Goal: Obtain resource: Download file/media

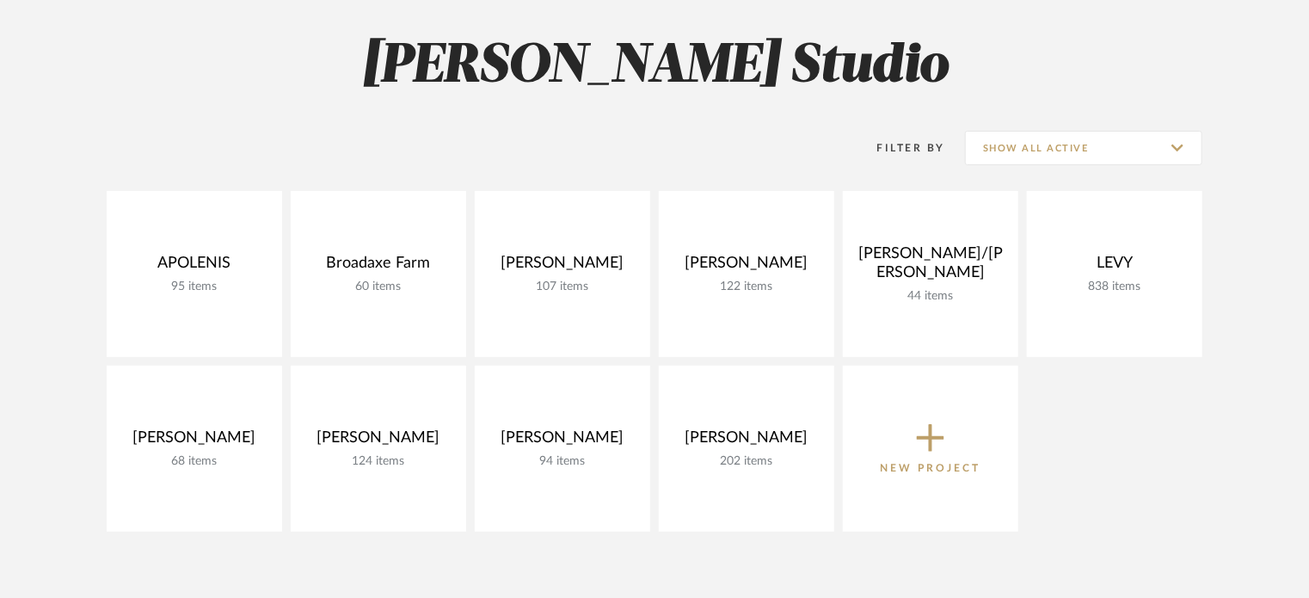
scroll to position [131, 0]
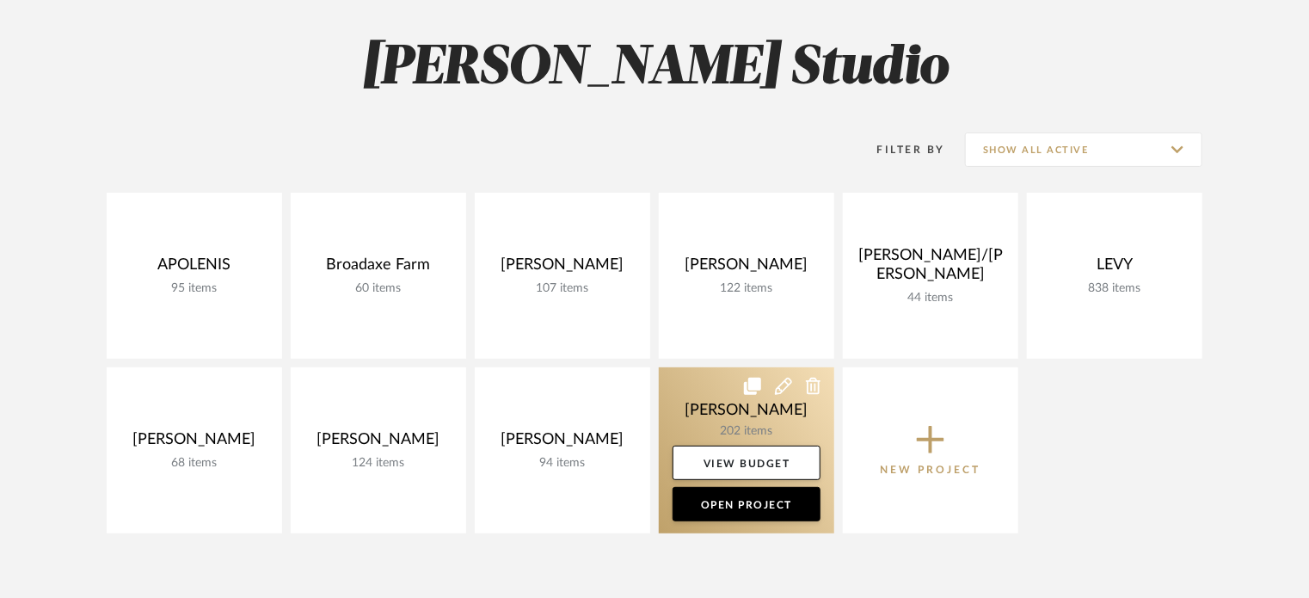
click at [671, 381] on link at bounding box center [746, 450] width 175 height 166
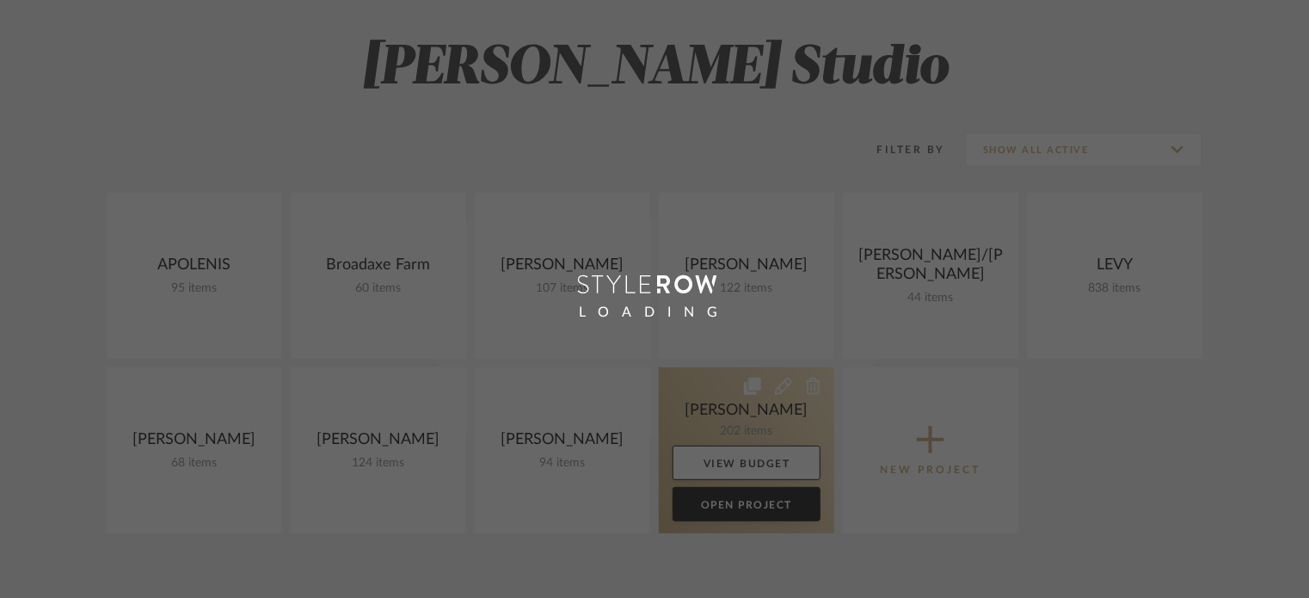
click at [671, 381] on div "Chrome Web Clipper Import Pinterest Support All Projects Library Inspiration Up…" at bounding box center [654, 479] width 1309 height 1220
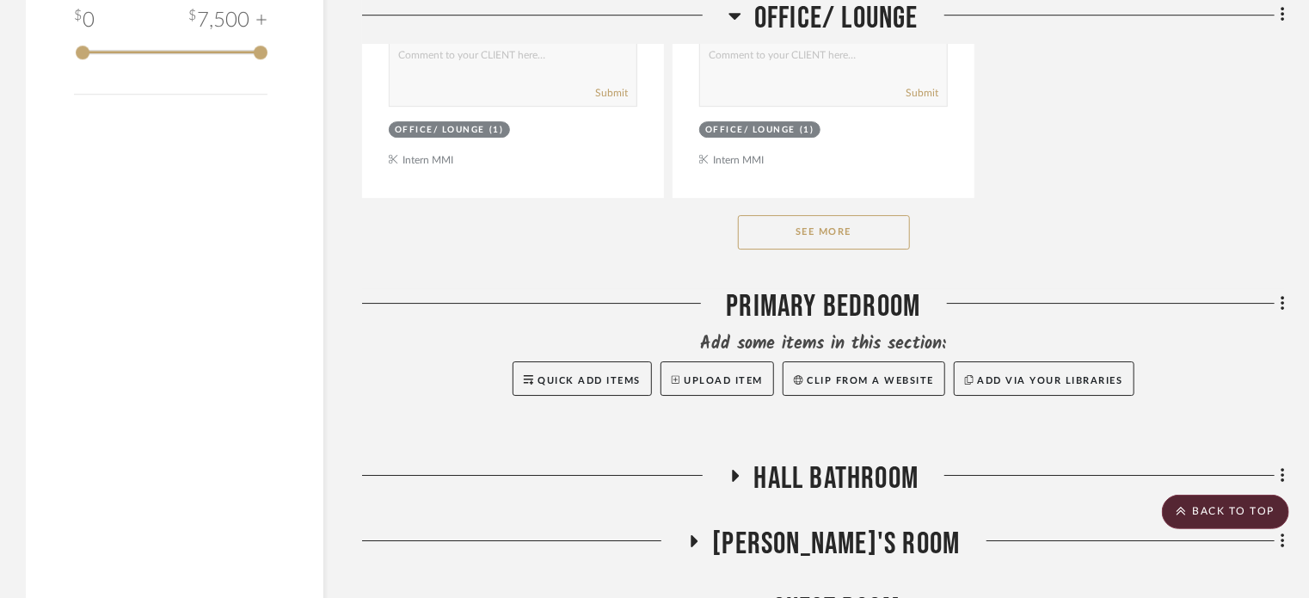
scroll to position [2735, 0]
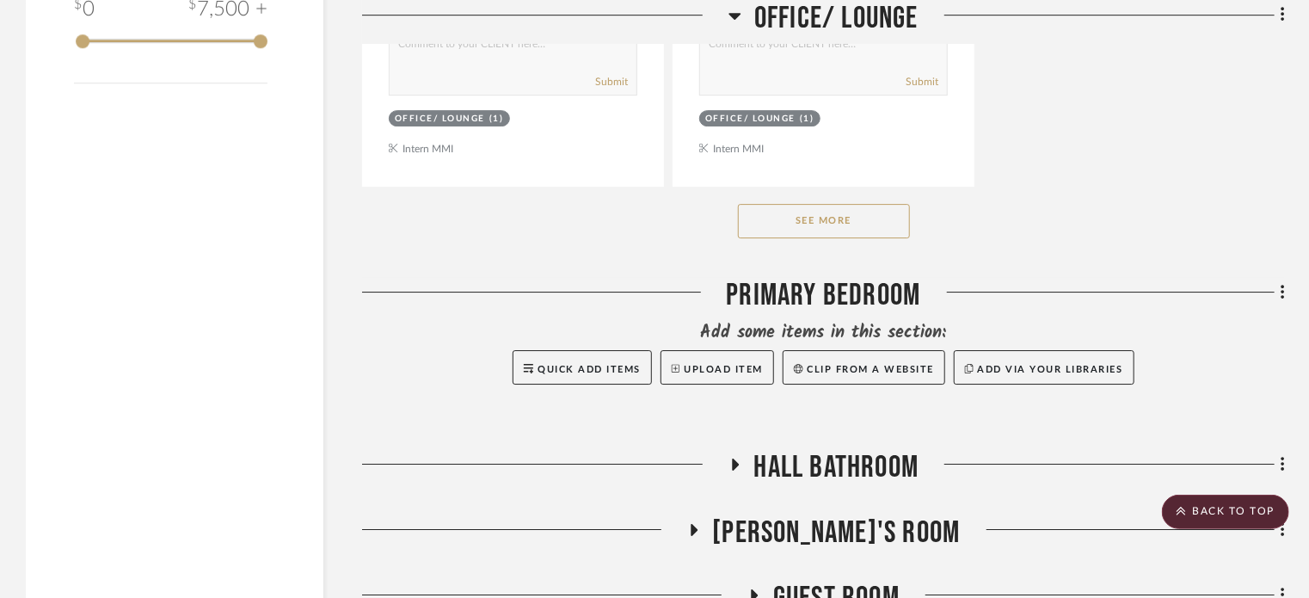
drag, startPoint x: 610, startPoint y: 357, endPoint x: 805, endPoint y: 226, distance: 235.0
click at [805, 226] on button "See More" at bounding box center [824, 221] width 172 height 34
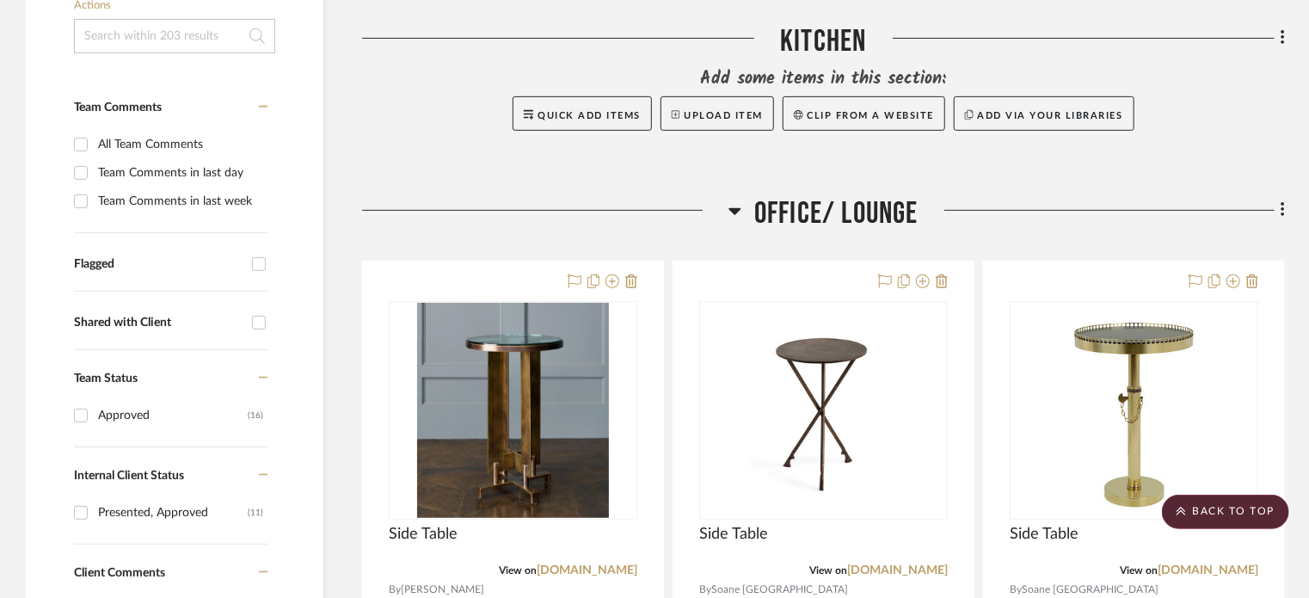
scroll to position [0, 0]
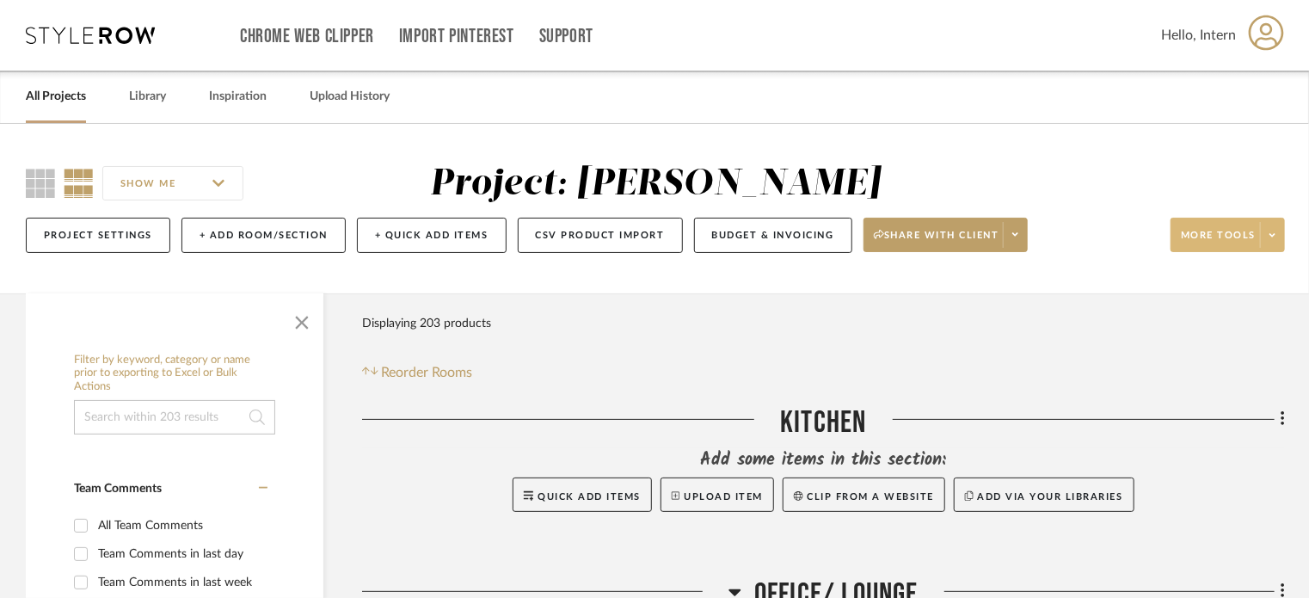
click at [1227, 231] on span "More tools" at bounding box center [1218, 242] width 75 height 26
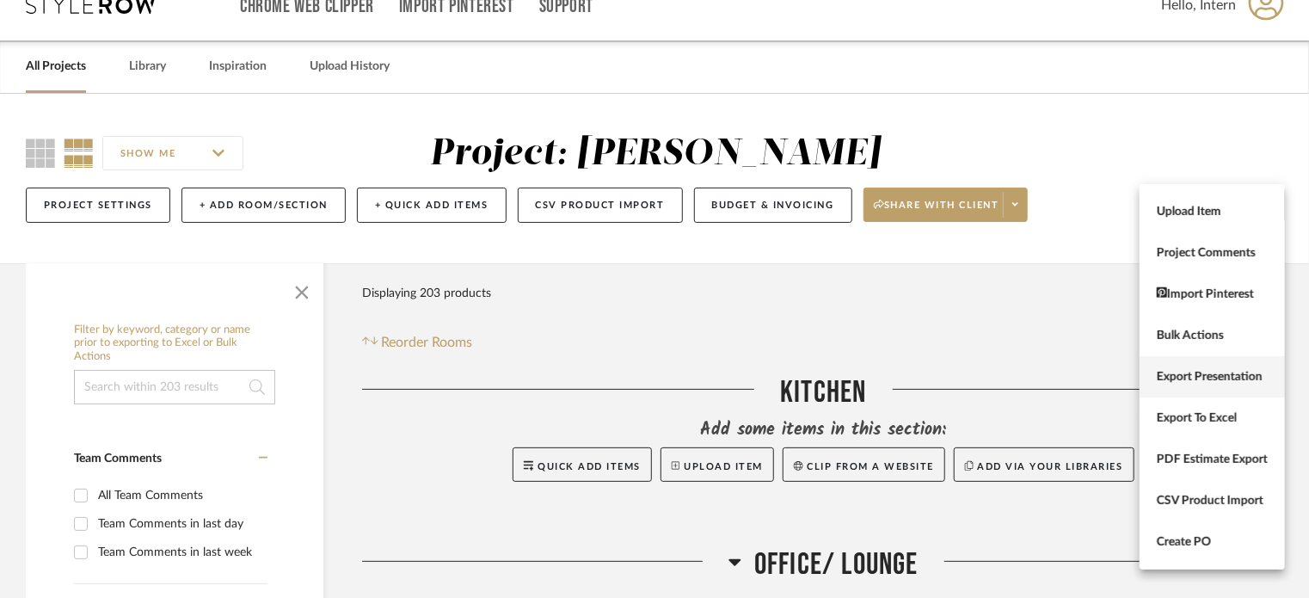
scroll to position [31, 0]
click at [956, 294] on div at bounding box center [654, 299] width 1309 height 598
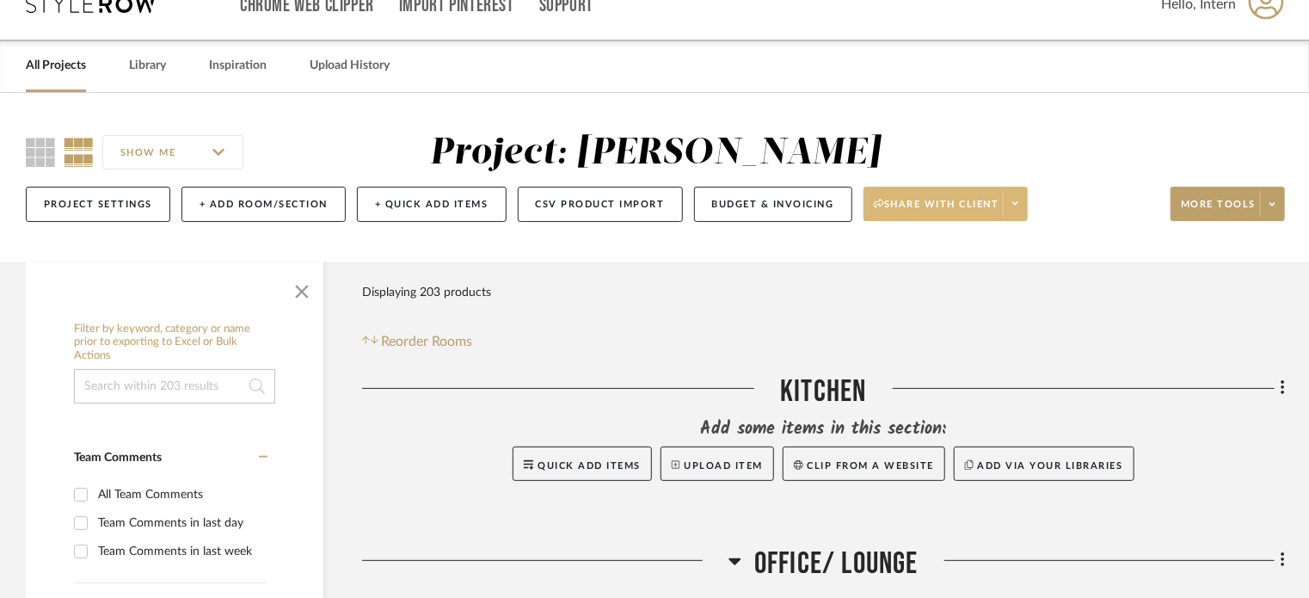
click at [1017, 218] on button "Share with client" at bounding box center [946, 204] width 165 height 34
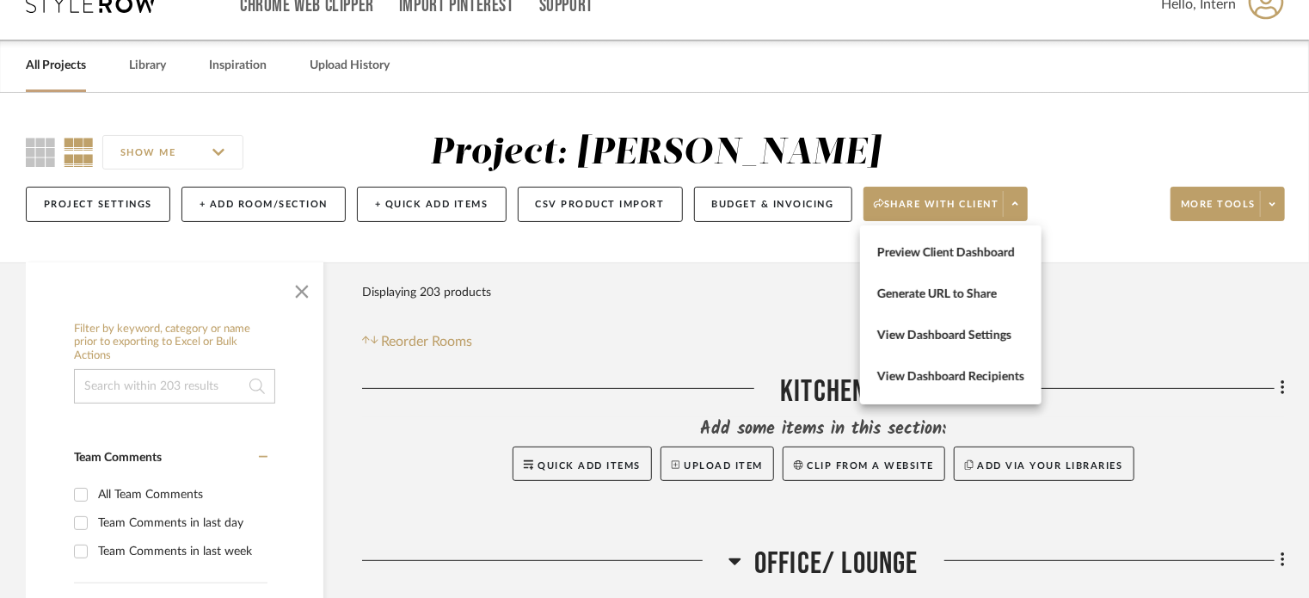
click at [1113, 271] on div at bounding box center [654, 299] width 1309 height 598
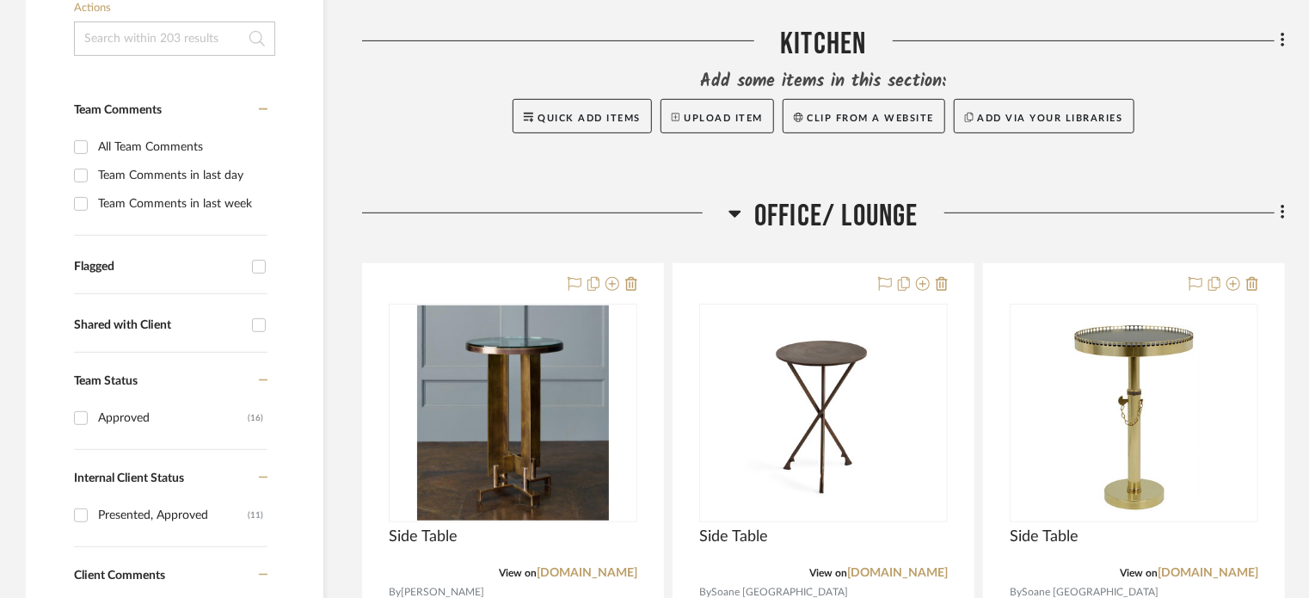
scroll to position [380, 0]
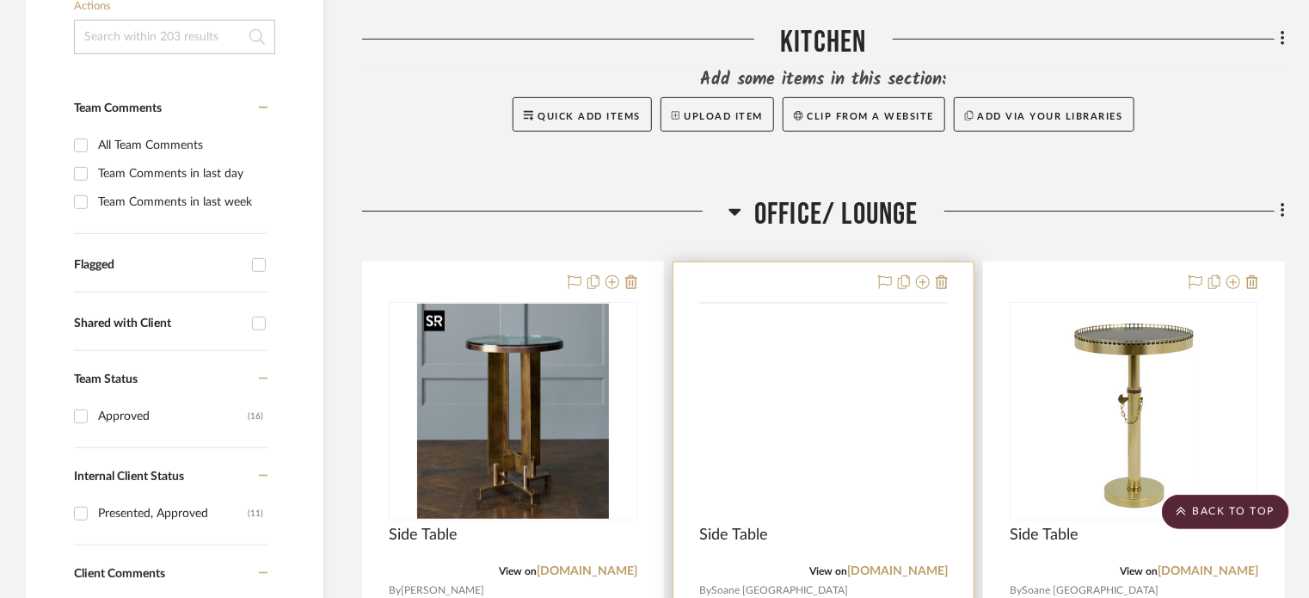
drag, startPoint x: 495, startPoint y: 393, endPoint x: 858, endPoint y: 457, distance: 369.3
click at [0, 0] on img at bounding box center [0, 0] width 0 height 0
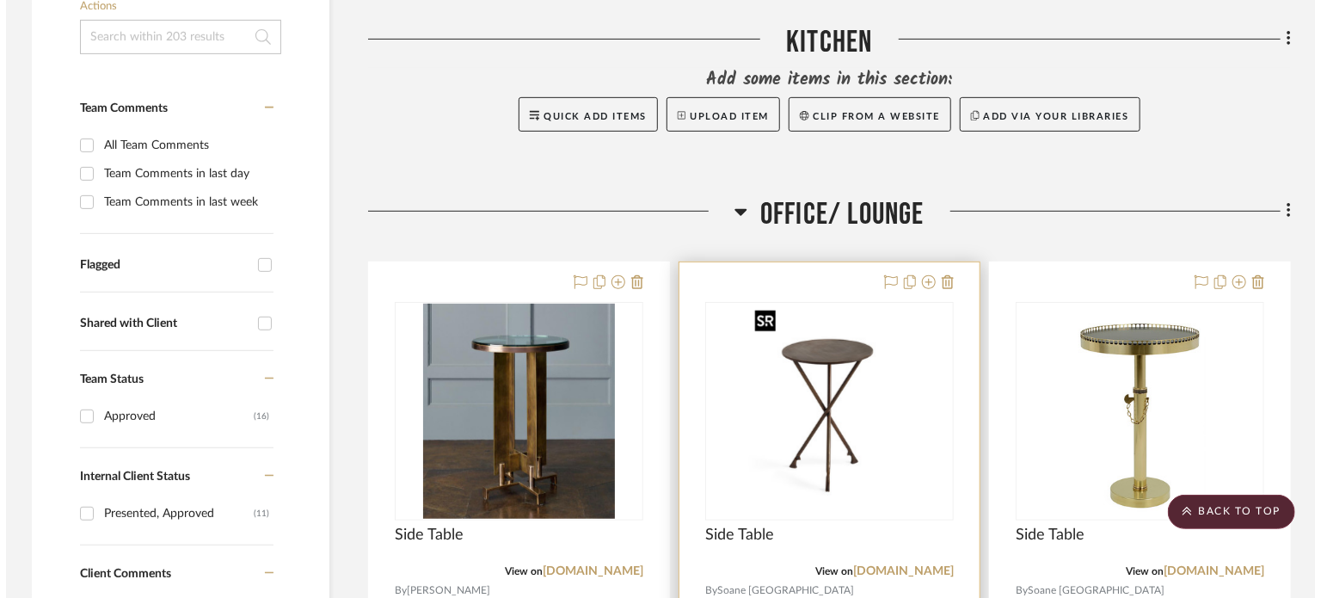
scroll to position [0, 0]
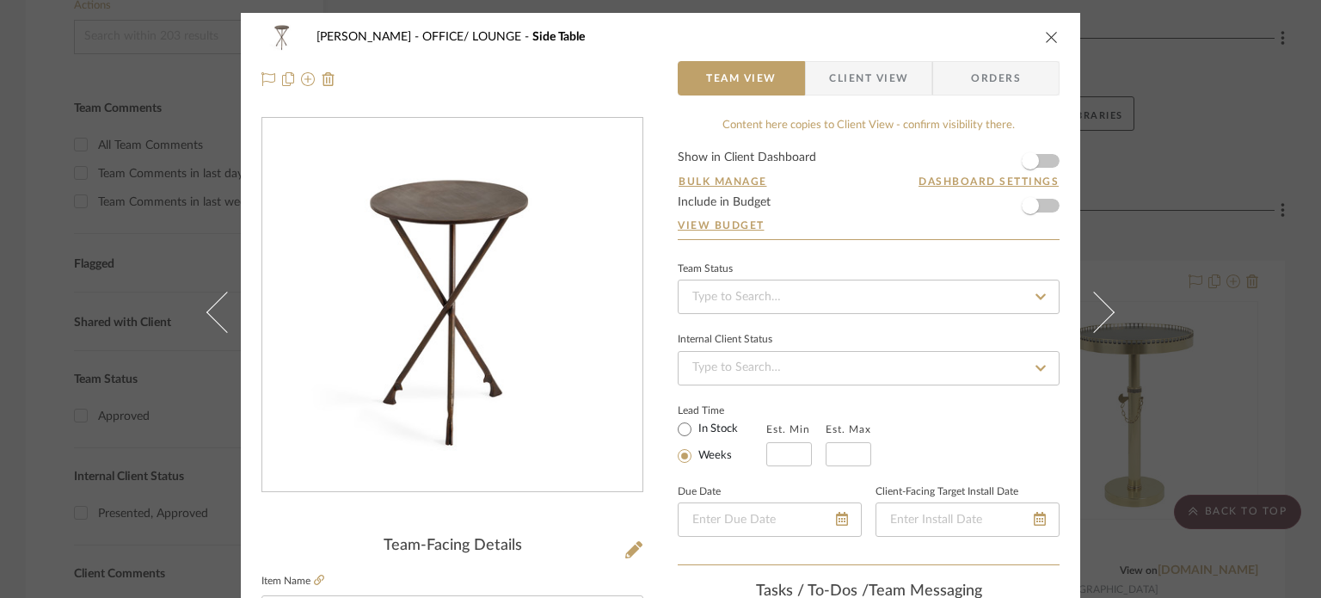
click at [852, 75] on span "Client View" at bounding box center [868, 78] width 79 height 34
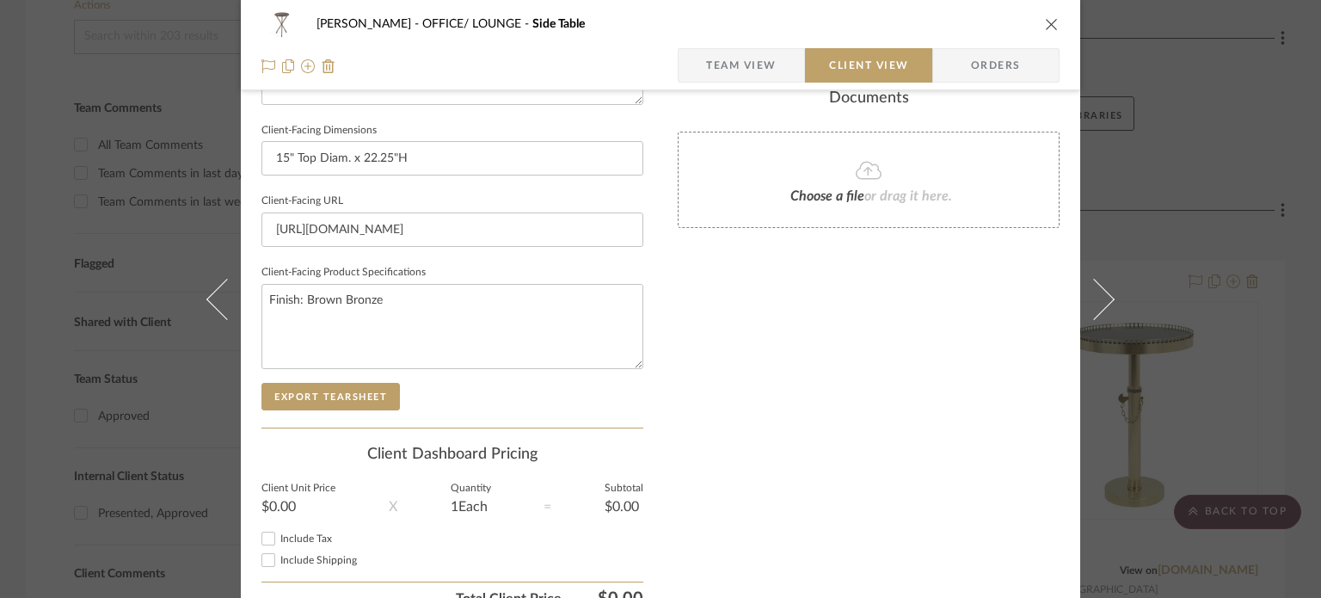
scroll to position [815, 0]
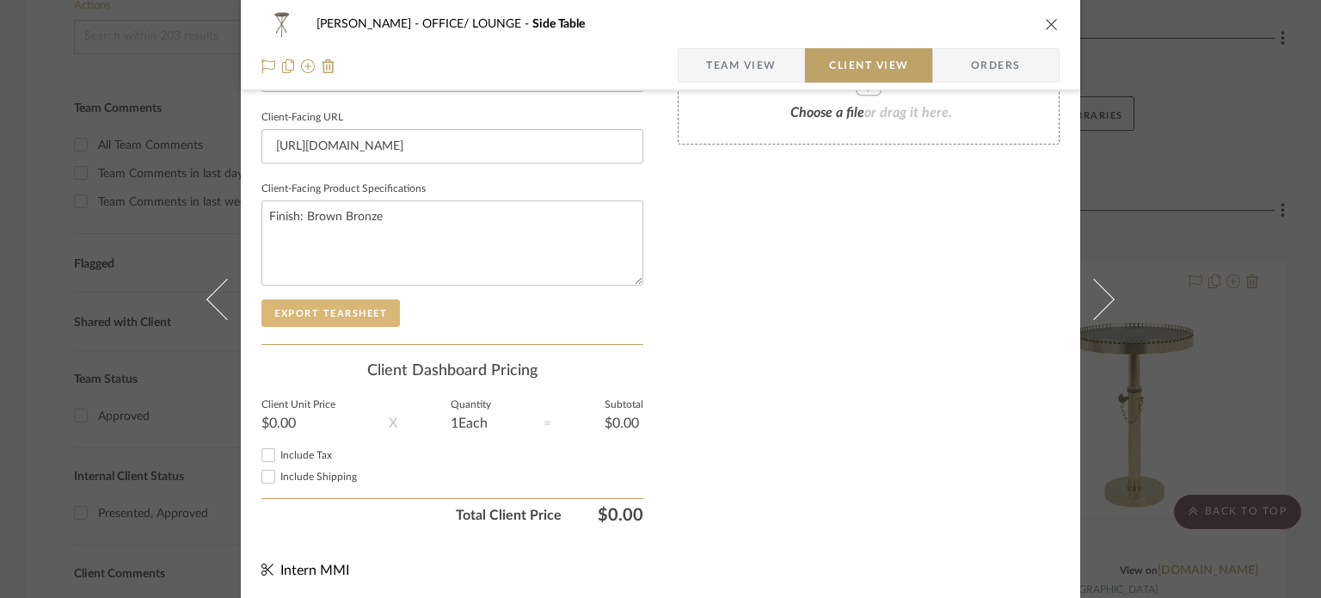
click at [341, 310] on button "Export Tearsheet" at bounding box center [330, 313] width 138 height 28
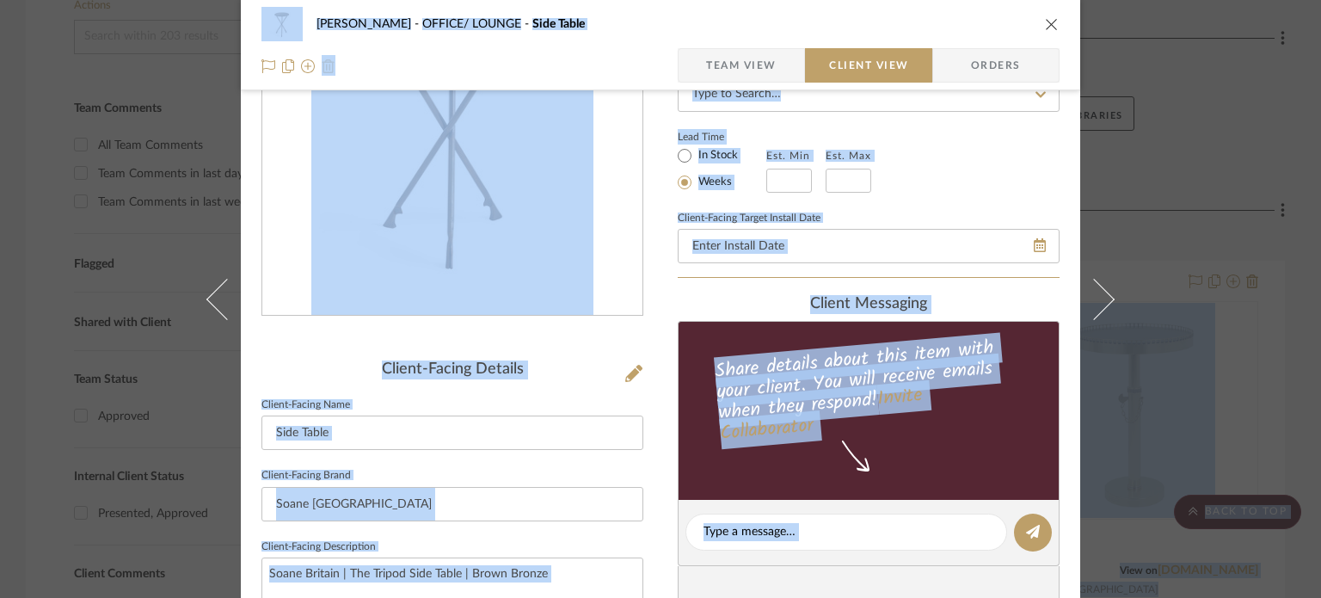
scroll to position [78, 0]
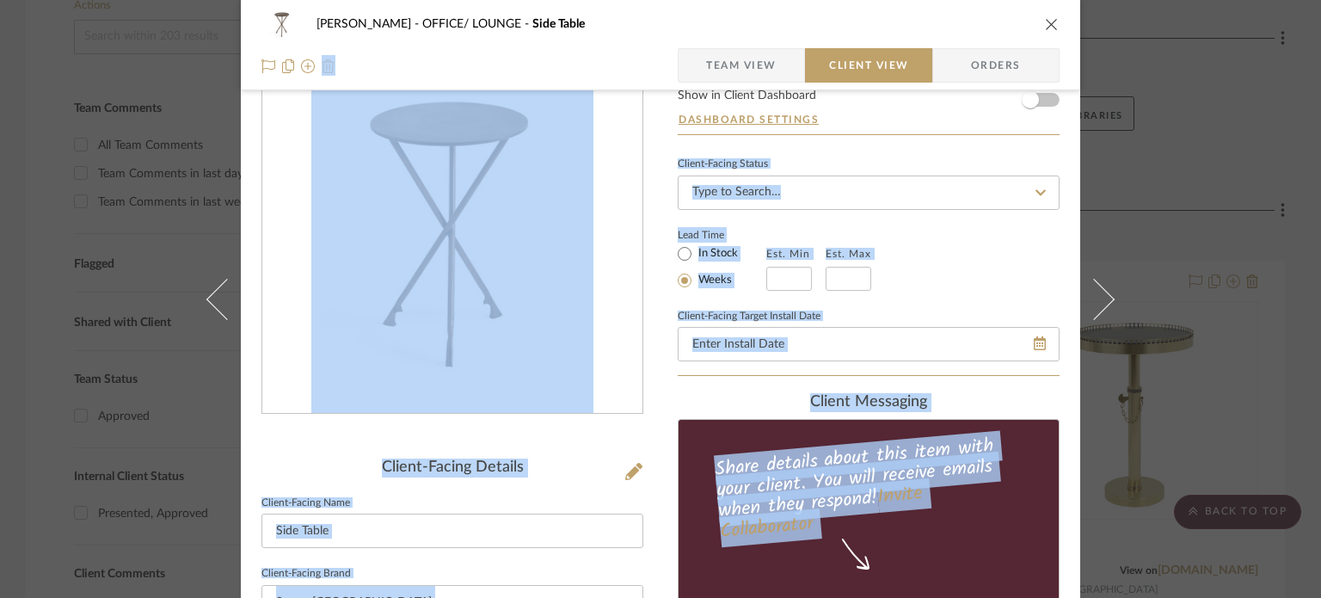
drag, startPoint x: 1122, startPoint y: 115, endPoint x: 1038, endPoint y: 19, distance: 127.4
click at [1038, 19] on div "[PERSON_NAME] OFFICE/ LOUNGE Side Table Team View Client View Orders Client-Fac…" at bounding box center [660, 299] width 1321 height 598
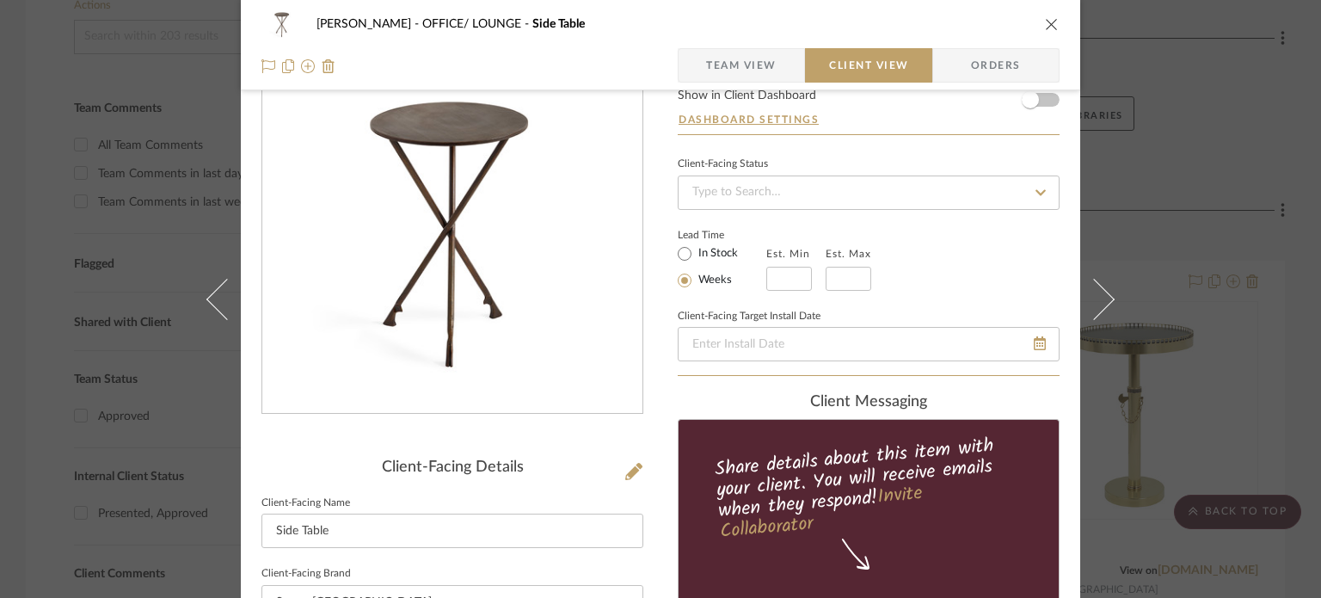
click at [1038, 19] on div "[PERSON_NAME] OFFICE/ LOUNGE Side Table" at bounding box center [660, 24] width 798 height 34
click at [1049, 26] on icon "close" at bounding box center [1052, 24] width 14 height 14
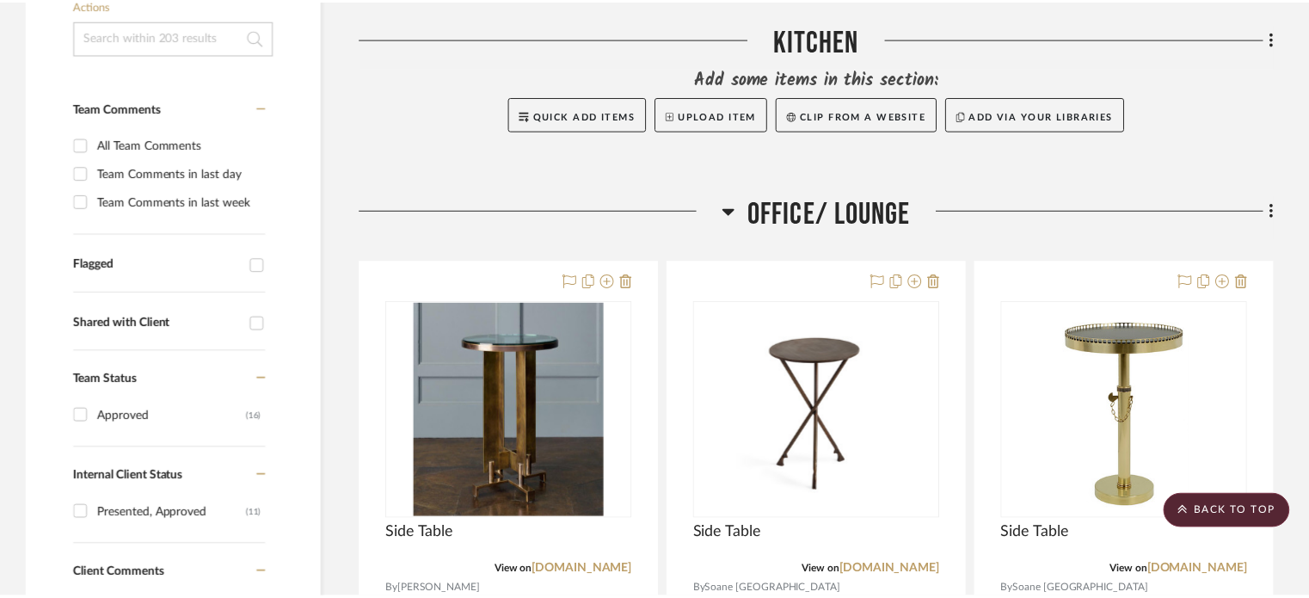
scroll to position [380, 0]
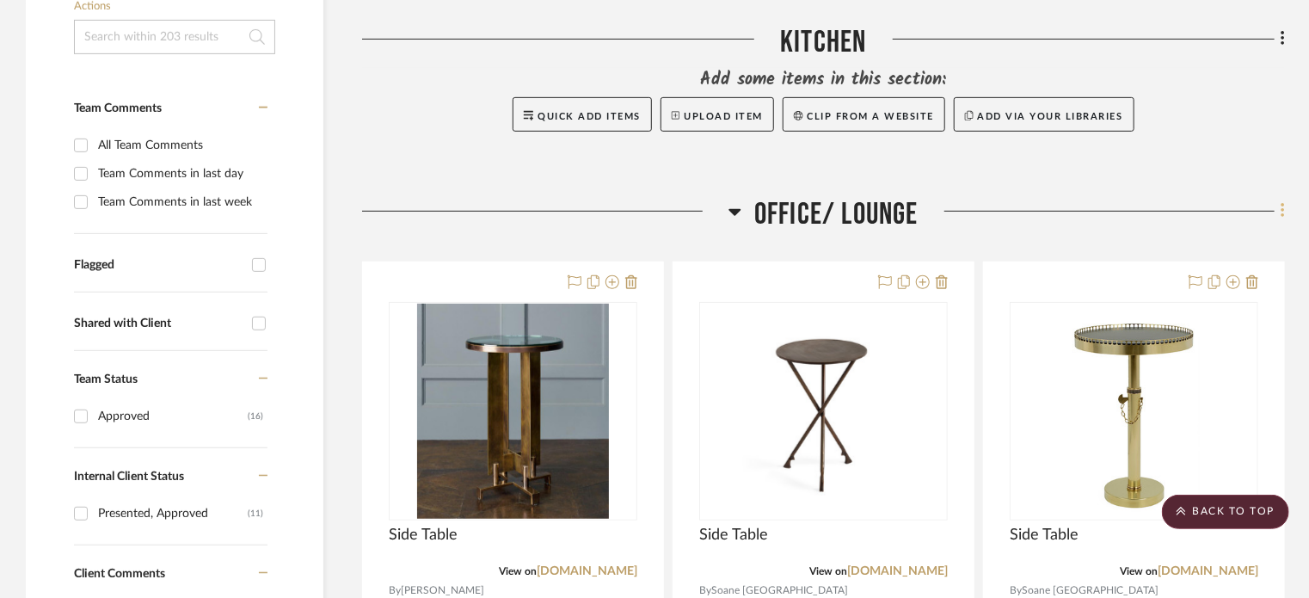
click at [1284, 204] on icon at bounding box center [1283, 210] width 5 height 19
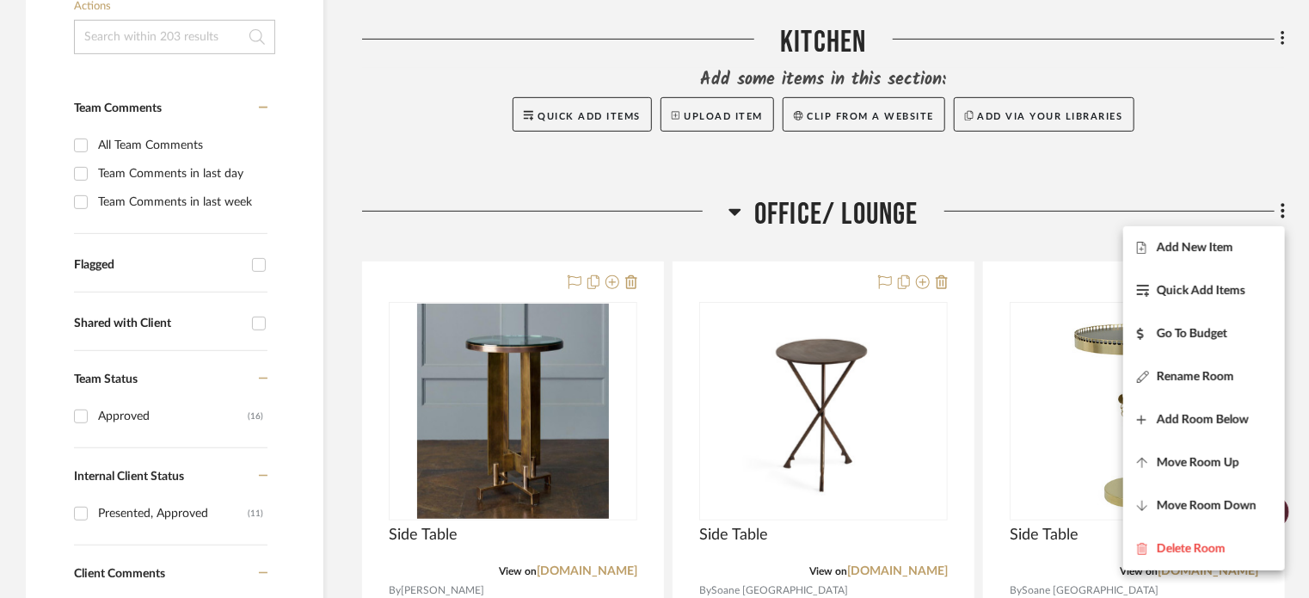
click at [1060, 195] on div at bounding box center [654, 299] width 1309 height 598
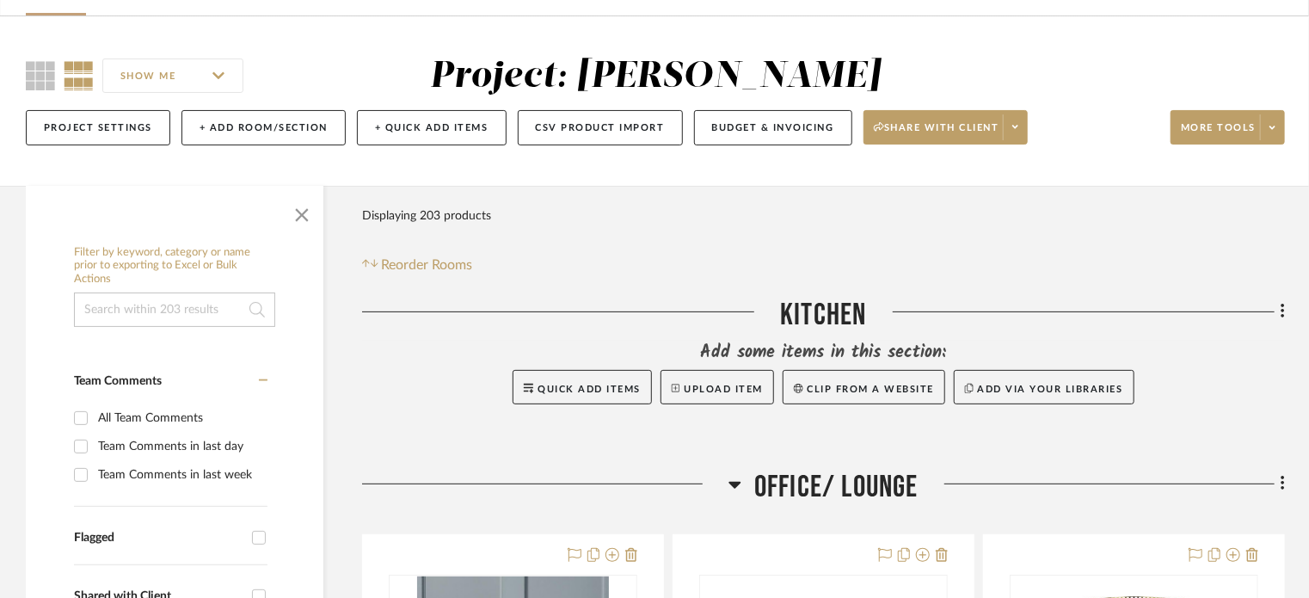
scroll to position [0, 0]
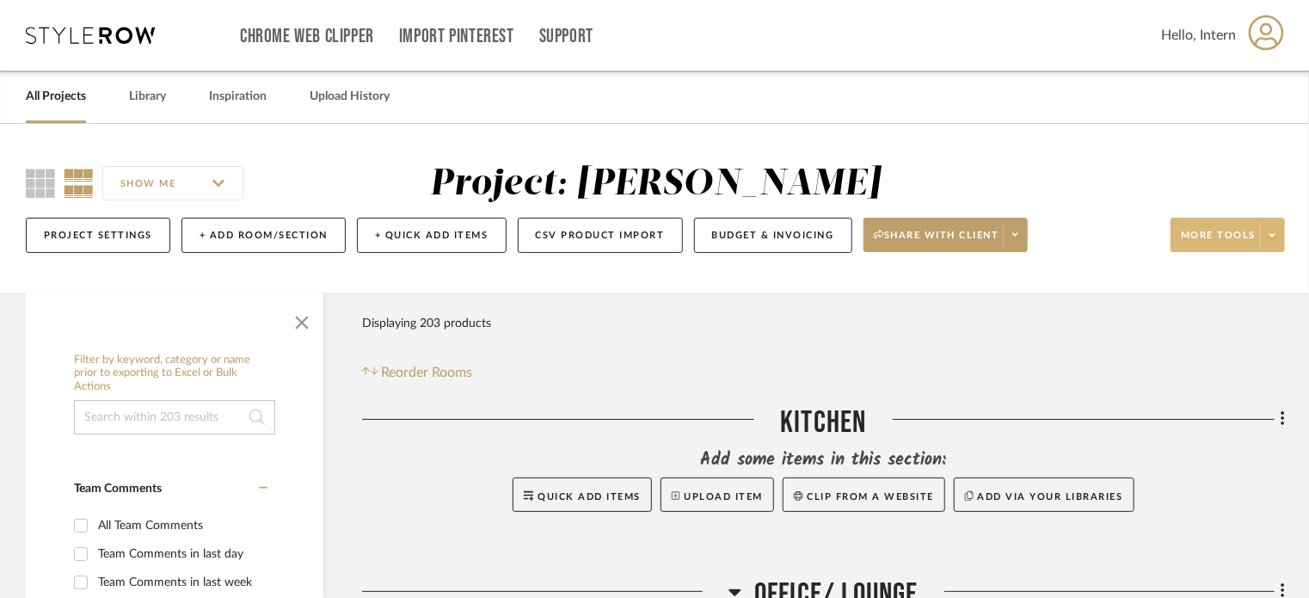
click at [1274, 224] on span at bounding box center [1272, 235] width 24 height 26
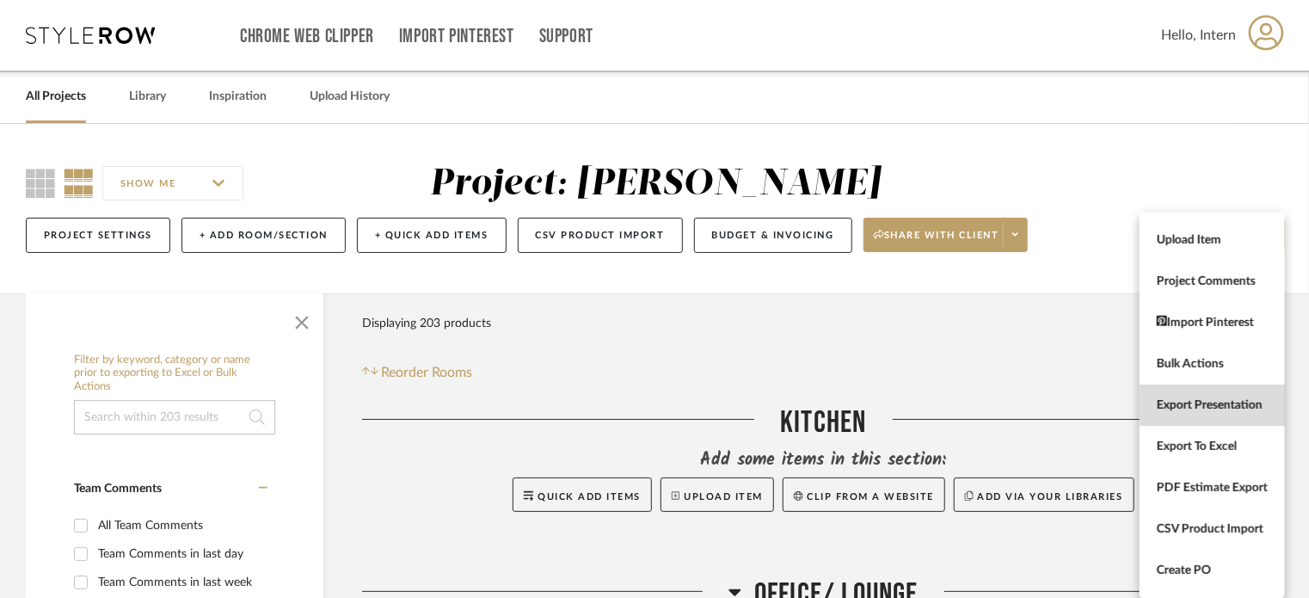
click at [1175, 395] on button "Export Presentation" at bounding box center [1212, 404] width 145 height 41
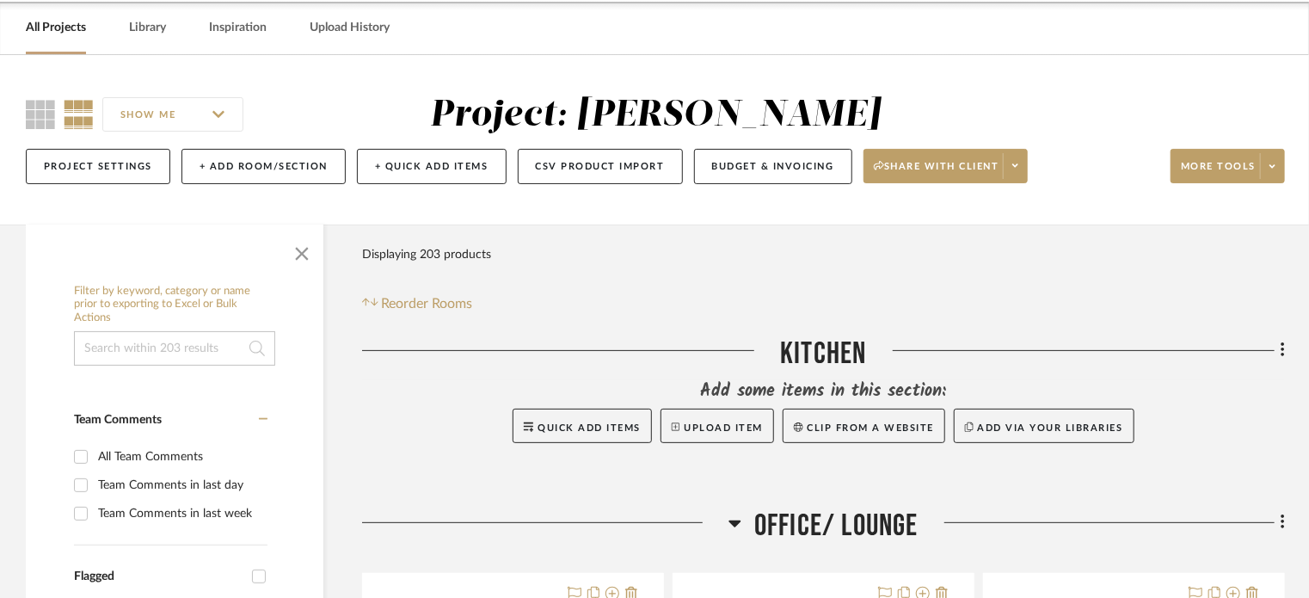
scroll to position [71, 0]
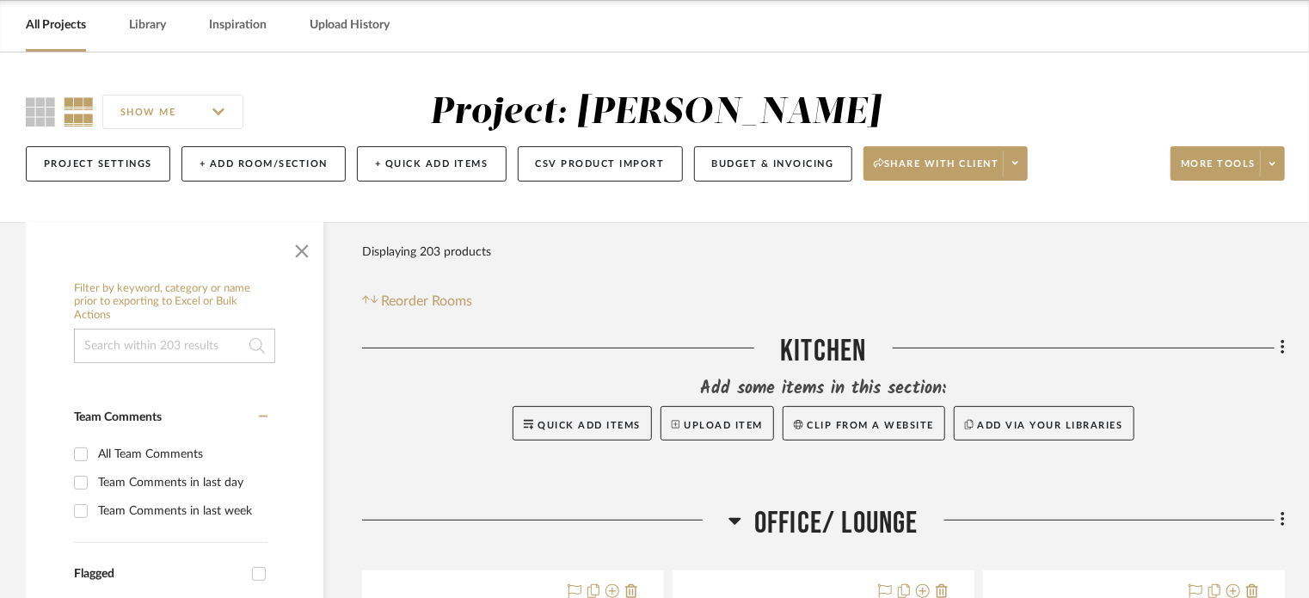
click at [843, 57] on div "SHOW ME Project: [PERSON_NAME] Project Settings + Add Room/Section + Quick Add …" at bounding box center [654, 136] width 1309 height 169
click at [1276, 156] on span at bounding box center [1272, 164] width 24 height 26
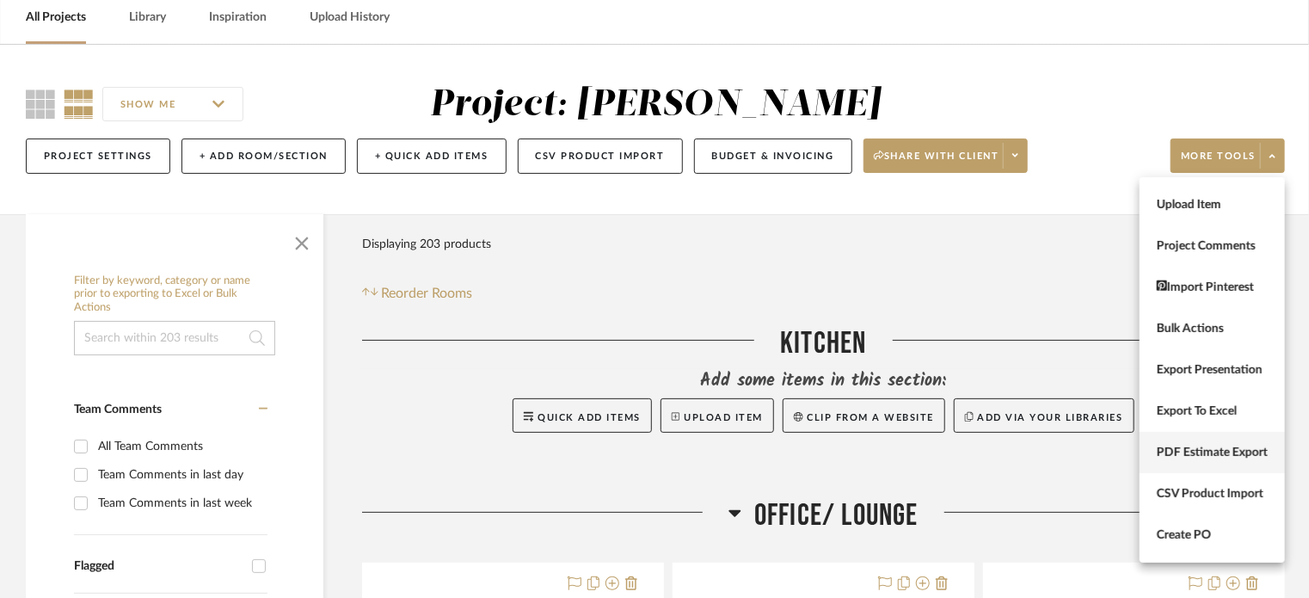
scroll to position [82, 0]
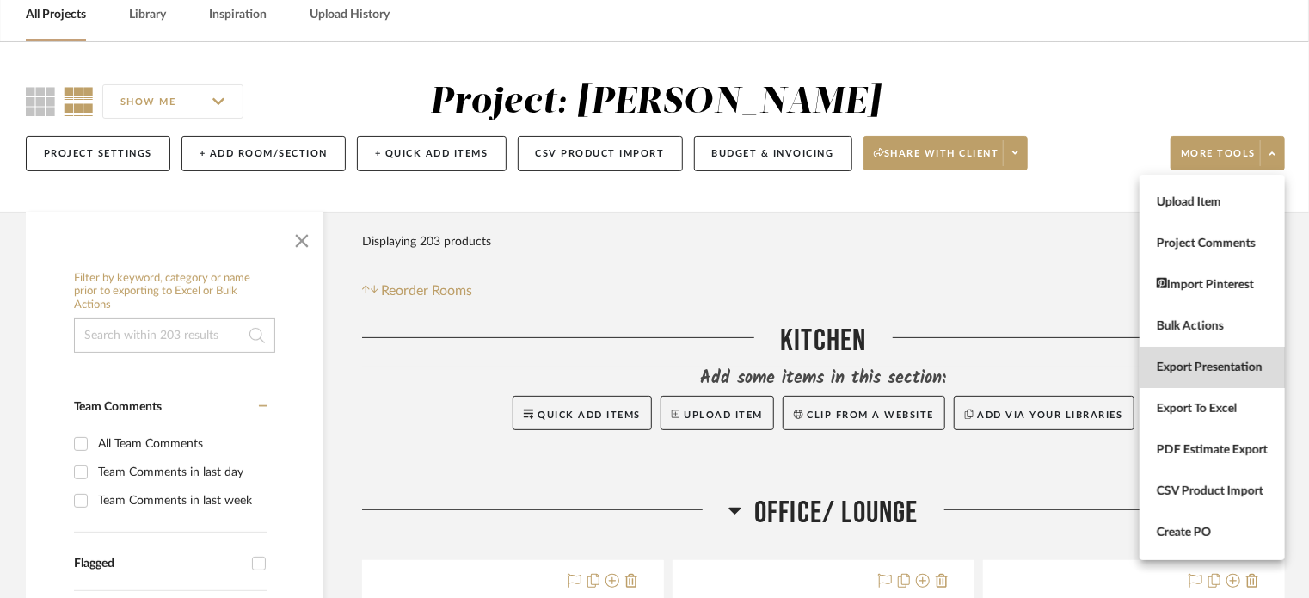
click at [1186, 373] on span "Export Presentation" at bounding box center [1212, 367] width 111 height 15
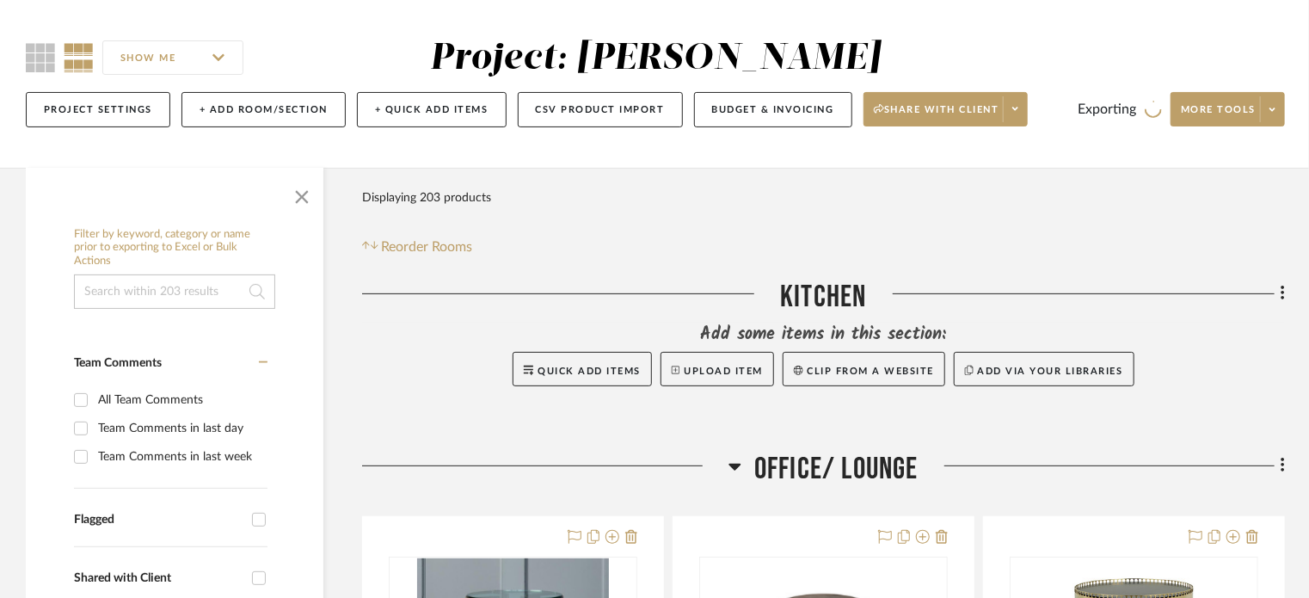
scroll to position [126, 0]
click at [1227, 116] on span "More tools" at bounding box center [1218, 115] width 75 height 26
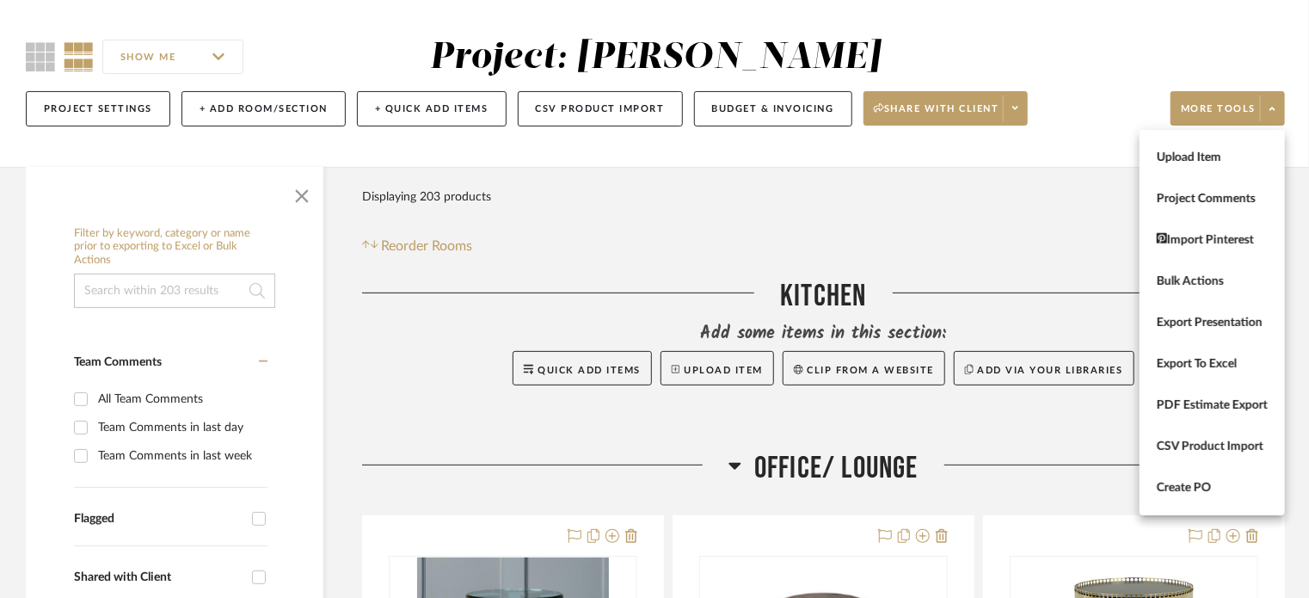
click at [1277, 100] on div at bounding box center [654, 299] width 1309 height 598
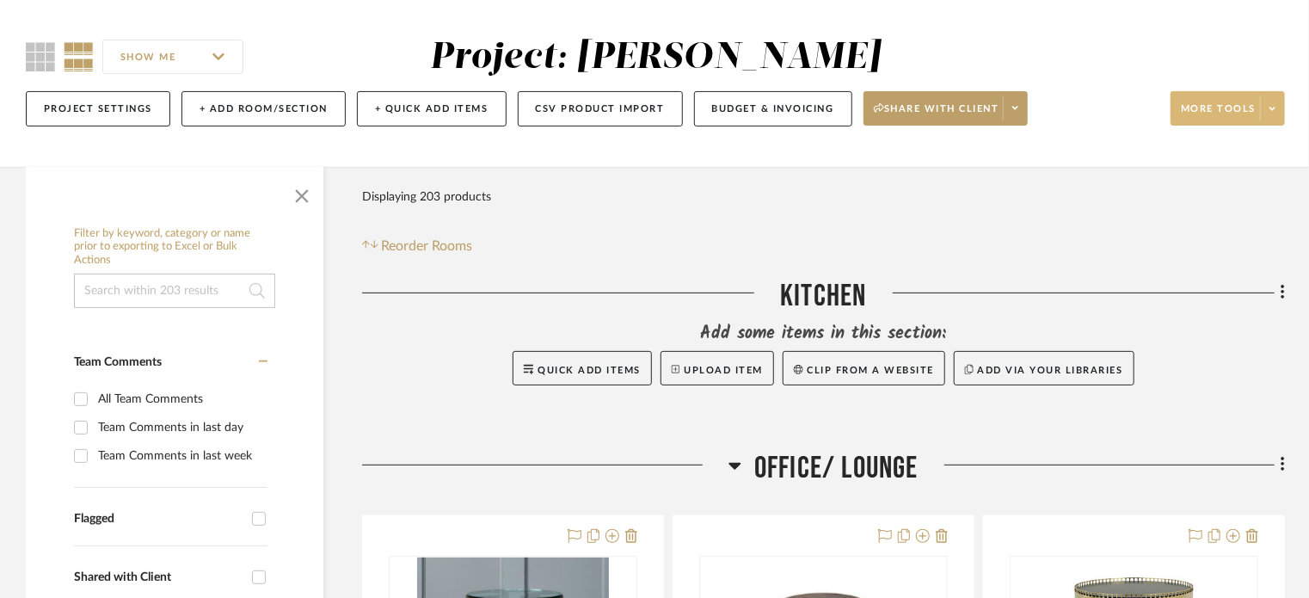
click at [1277, 107] on span at bounding box center [1272, 108] width 24 height 26
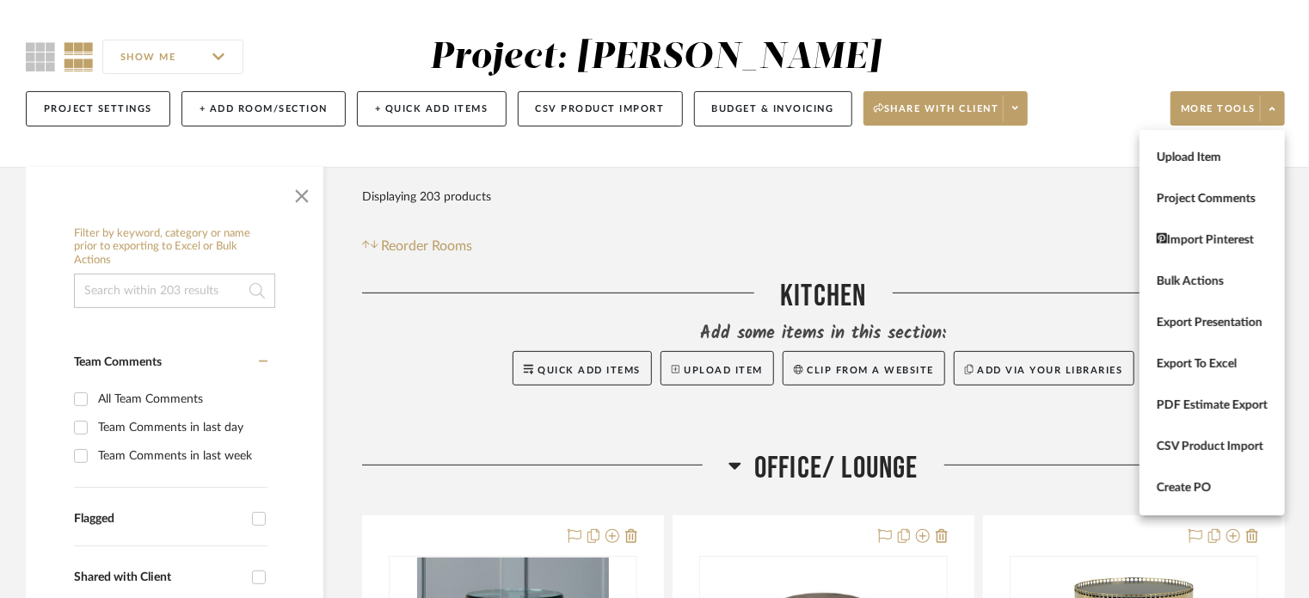
click at [1214, 104] on div at bounding box center [654, 299] width 1309 height 598
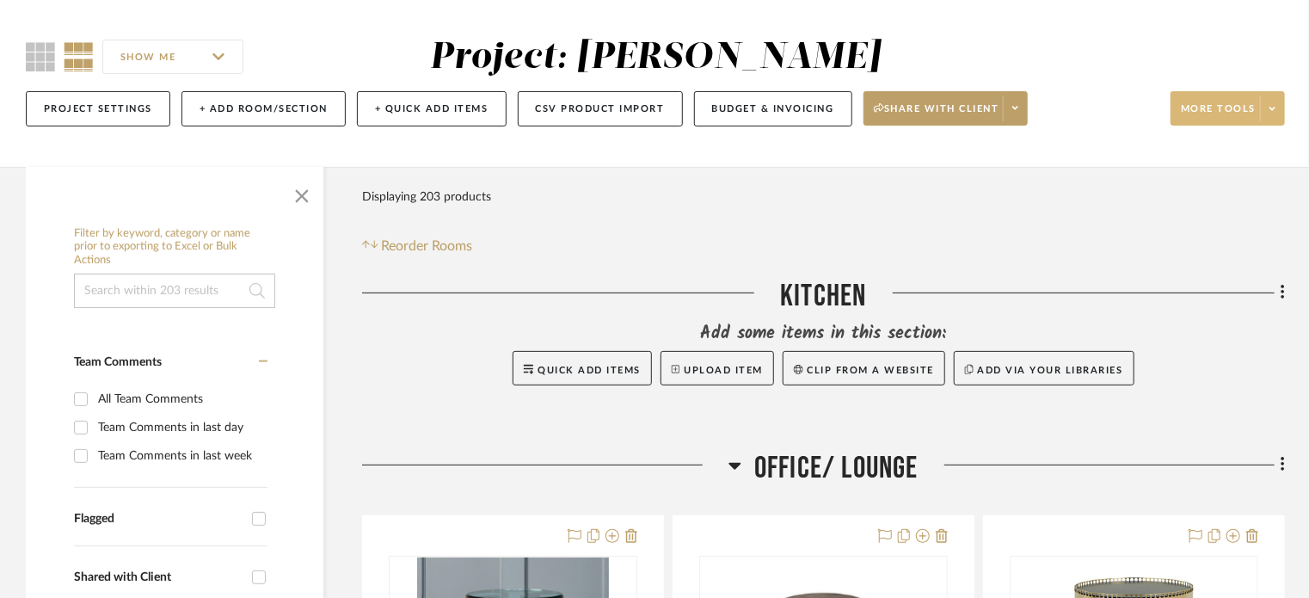
click at [1252, 91] on button "More tools" at bounding box center [1228, 108] width 114 height 34
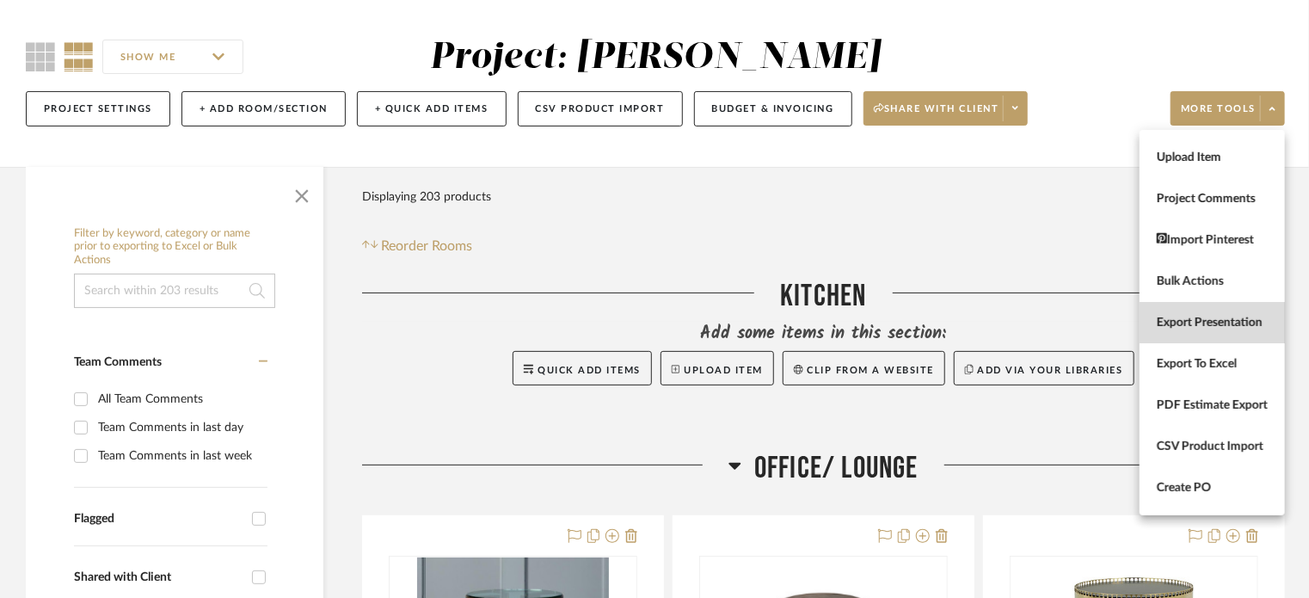
click at [1177, 323] on span "Export Presentation" at bounding box center [1212, 323] width 111 height 15
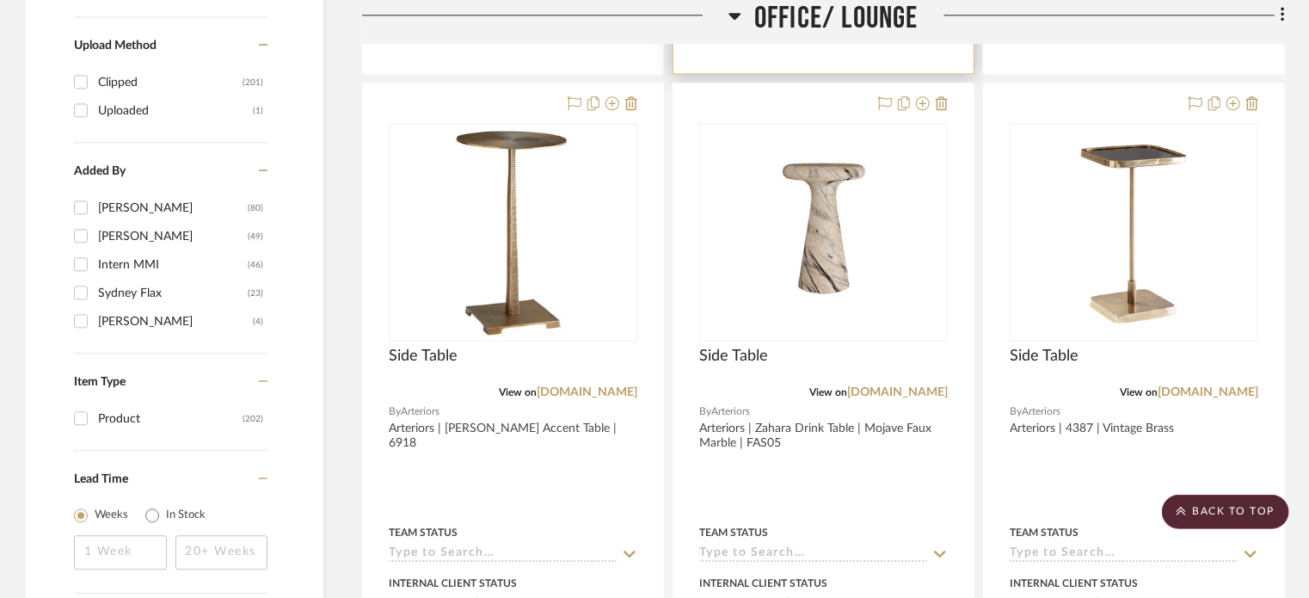
scroll to position [2130, 0]
